Goal: Information Seeking & Learning: Find specific fact

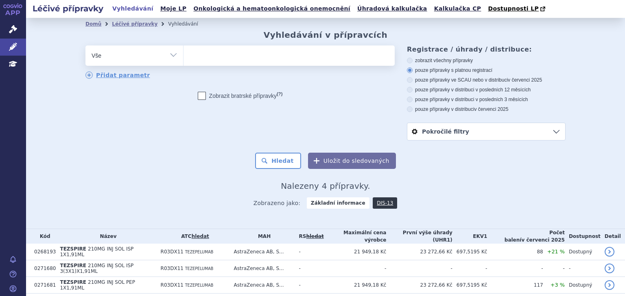
select select
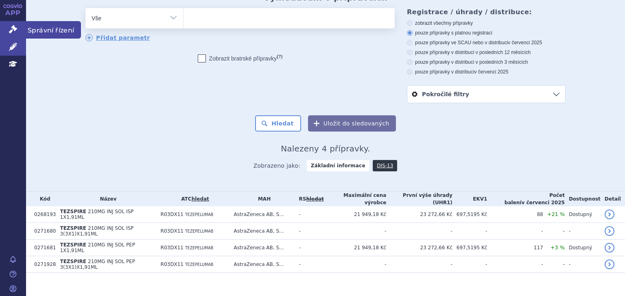
click at [20, 28] on link "Správní řízení" at bounding box center [13, 29] width 26 height 17
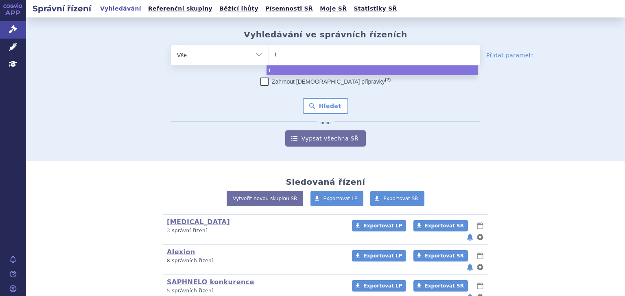
type input "im"
type input "imf"
type input "imfin"
type input "[MEDICAL_DATA]"
select select "[MEDICAL_DATA]"
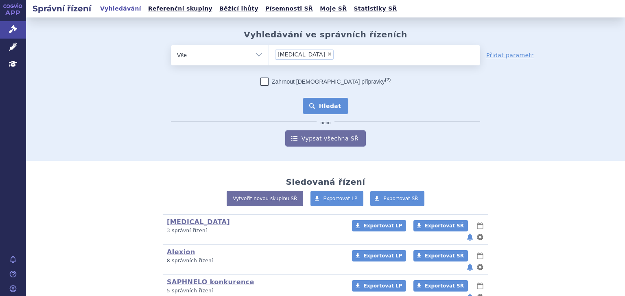
click at [317, 98] on button "Hledat" at bounding box center [326, 106] width 46 height 16
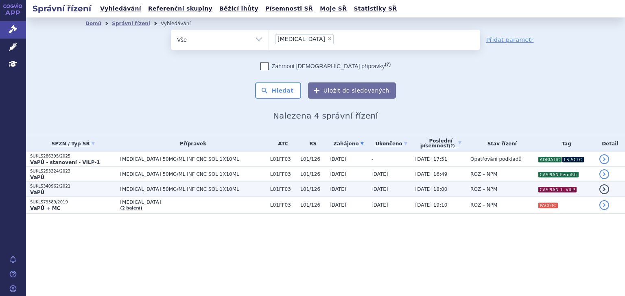
click at [368, 193] on td "04.10.2022" at bounding box center [389, 189] width 44 height 15
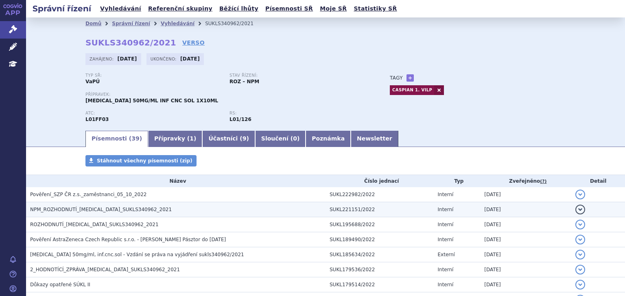
click at [119, 209] on span "NPM_ROZHODNUTÍ_IMFINZI_SUKLS340962_2021" at bounding box center [101, 210] width 142 height 6
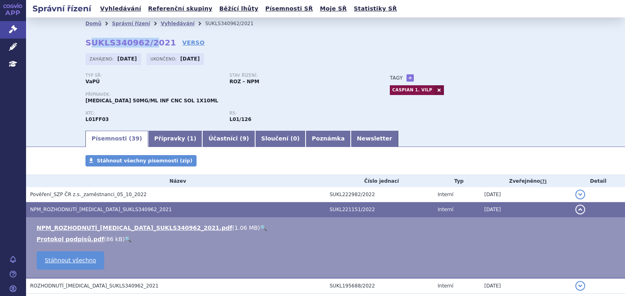
drag, startPoint x: 86, startPoint y: 39, endPoint x: 145, endPoint y: 39, distance: 58.6
click at [145, 39] on strong "SUKLS340962/2021" at bounding box center [130, 43] width 91 height 10
click at [141, 44] on strong "SUKLS340962/2021" at bounding box center [130, 43] width 91 height 10
drag, startPoint x: 85, startPoint y: 42, endPoint x: 158, endPoint y: 40, distance: 73.2
click at [158, 40] on strong "SUKLS340962/2021" at bounding box center [130, 43] width 91 height 10
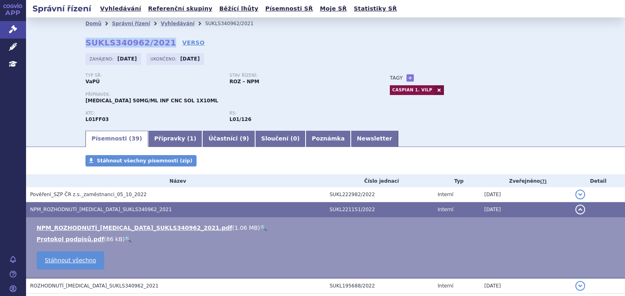
copy strong "SUKLS340962/2021"
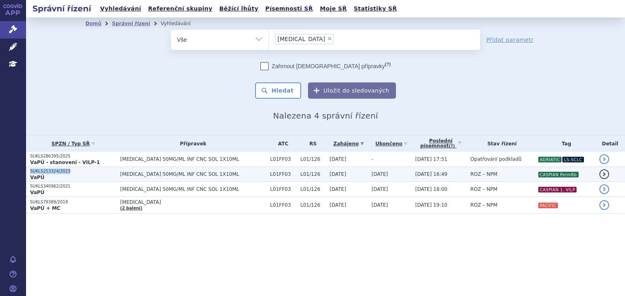
drag, startPoint x: 71, startPoint y: 169, endPoint x: 31, endPoint y: 171, distance: 40.3
click at [31, 171] on p "SUKLS253324/2023" at bounding box center [73, 172] width 86 height 6
copy p "SUKLS253324/2023"
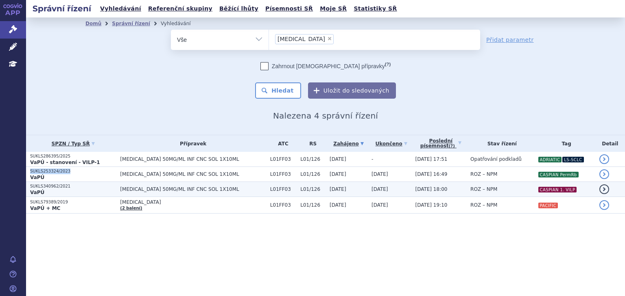
click at [197, 188] on span "[MEDICAL_DATA] 50MG/ML INF CNC SOL 1X10ML" at bounding box center [193, 190] width 146 height 6
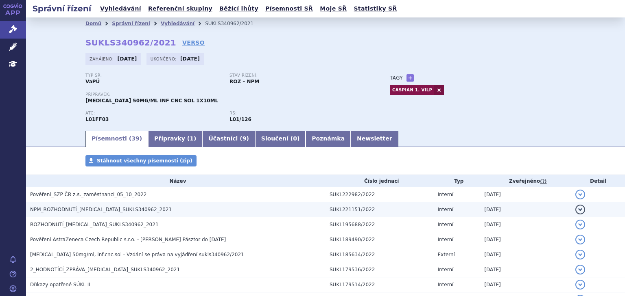
click at [142, 206] on h3 "NPM_ROZHODNUTÍ_IMFINZI_SUKLS340962_2021" at bounding box center [177, 210] width 295 height 8
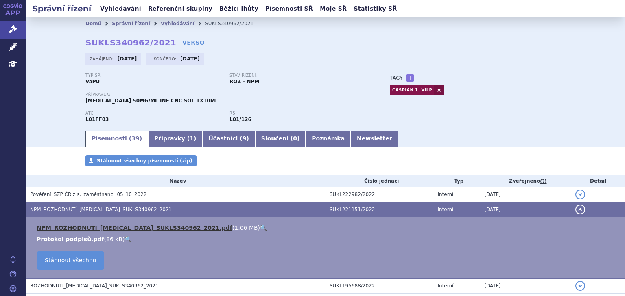
click at [142, 227] on link "NPM_ROZHODNUTÍ_IMFINZI_SUKLS340962_2021.pdf" at bounding box center [135, 228] width 196 height 7
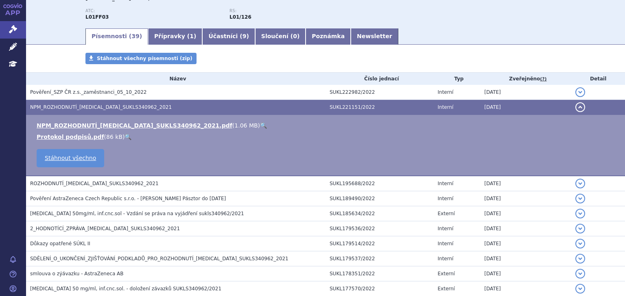
scroll to position [108, 0]
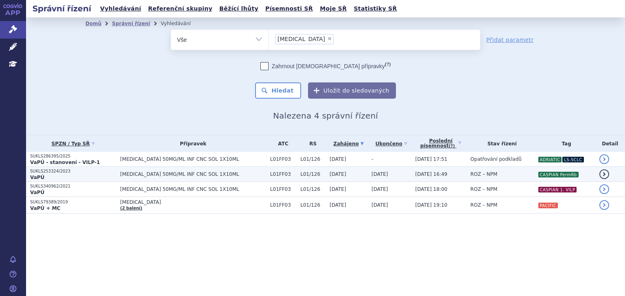
click at [499, 171] on td "ROZ – NPM" at bounding box center [499, 174] width 67 height 15
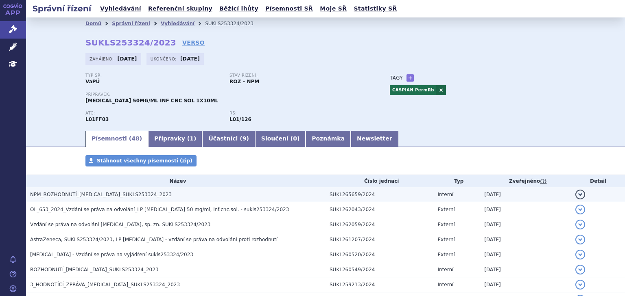
click at [120, 195] on span "NPM_ROZHODNUTÍ_[MEDICAL_DATA]_SUKLS253324_2023" at bounding box center [101, 195] width 142 height 6
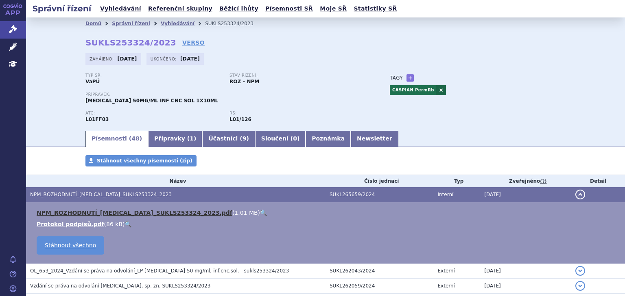
click at [147, 211] on link "NPM_ROZHODNUTÍ_[MEDICAL_DATA]_SUKLS253324_2023.pdf" at bounding box center [135, 213] width 196 height 7
